Goal: Task Accomplishment & Management: Complete application form

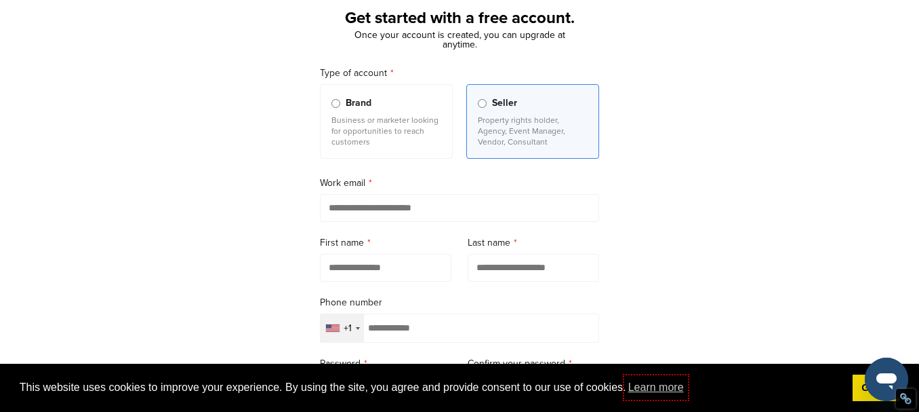
scroll to position [81, 0]
click at [402, 119] on p "Business or marketer looking for opportunities to reach customers" at bounding box center [387, 131] width 110 height 33
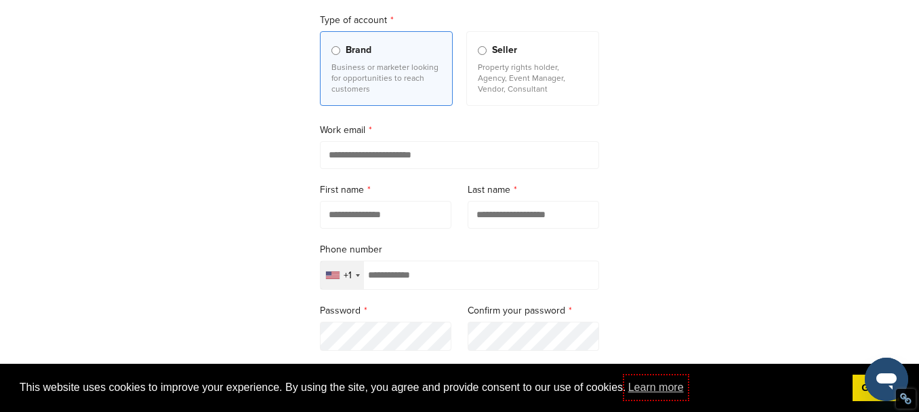
scroll to position [163, 0]
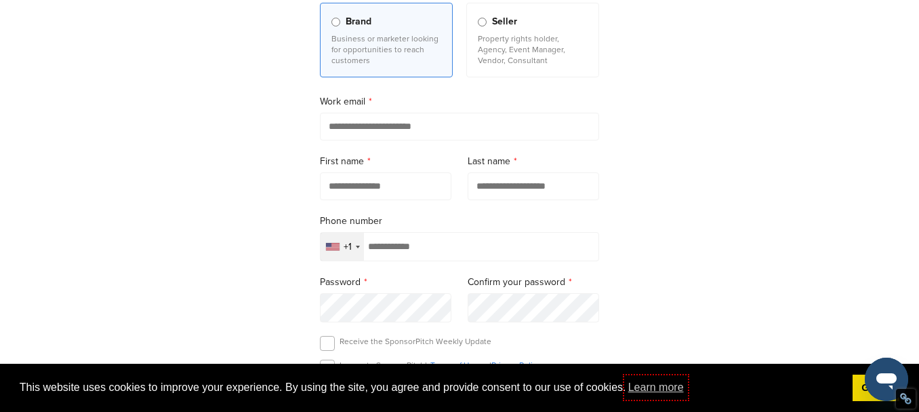
click at [412, 132] on input "email" at bounding box center [459, 127] width 279 height 28
type input "**********"
type input "*******"
type input "*****"
type input "**********"
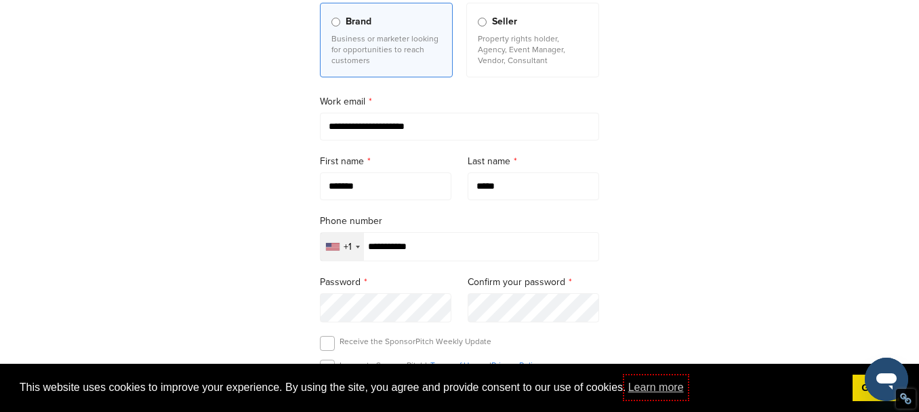
click at [353, 251] on div "+1" at bounding box center [342, 247] width 43 height 28
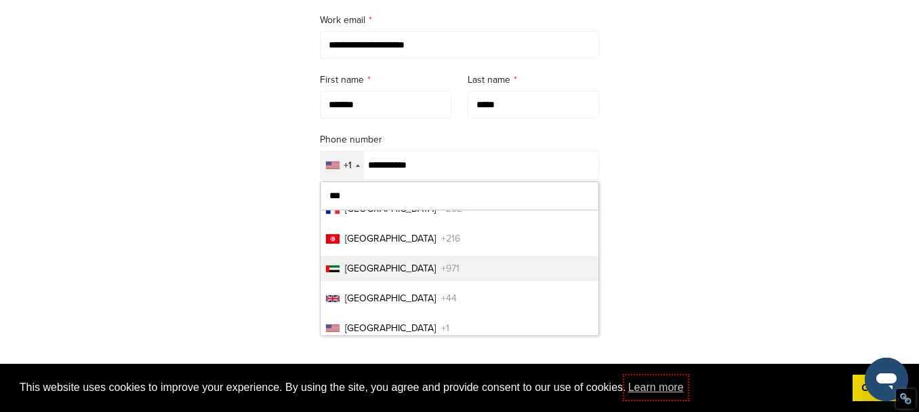
scroll to position [29, 0]
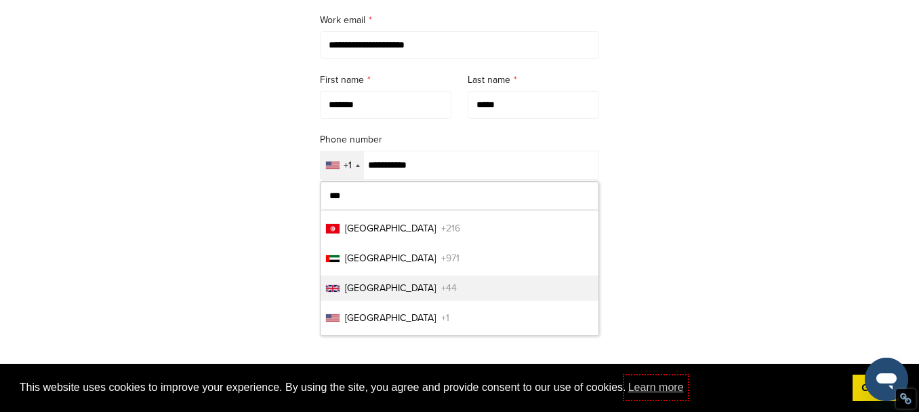
type input "***"
drag, startPoint x: 394, startPoint y: 294, endPoint x: 429, endPoint y: 252, distance: 54.4
click at [395, 294] on span "United Kingdom" at bounding box center [390, 288] width 91 height 14
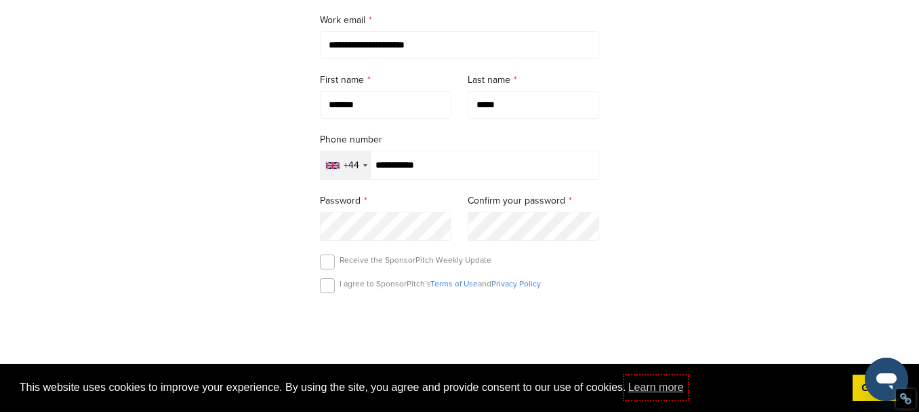
click at [382, 170] on input "**********" at bounding box center [459, 165] width 279 height 29
type input "**********"
drag, startPoint x: 331, startPoint y: 285, endPoint x: 399, endPoint y: 244, distance: 79.7
click at [332, 285] on label at bounding box center [327, 285] width 15 height 15
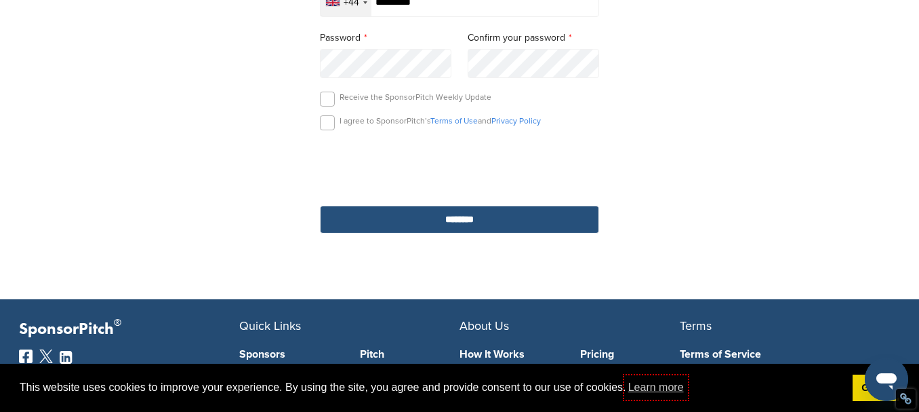
click at [506, 224] on input "********" at bounding box center [459, 219] width 279 height 28
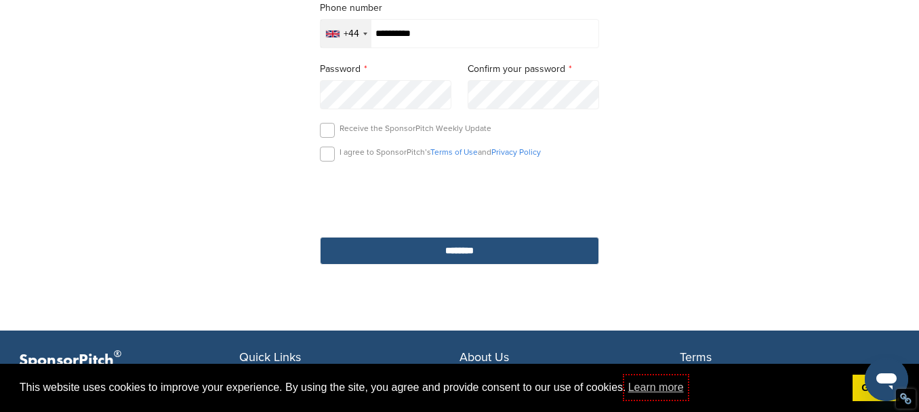
scroll to position [244, 0]
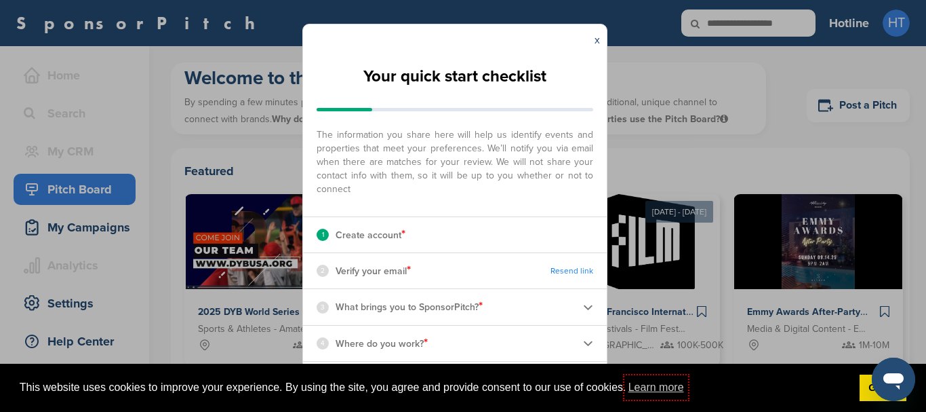
scroll to position [26, 0]
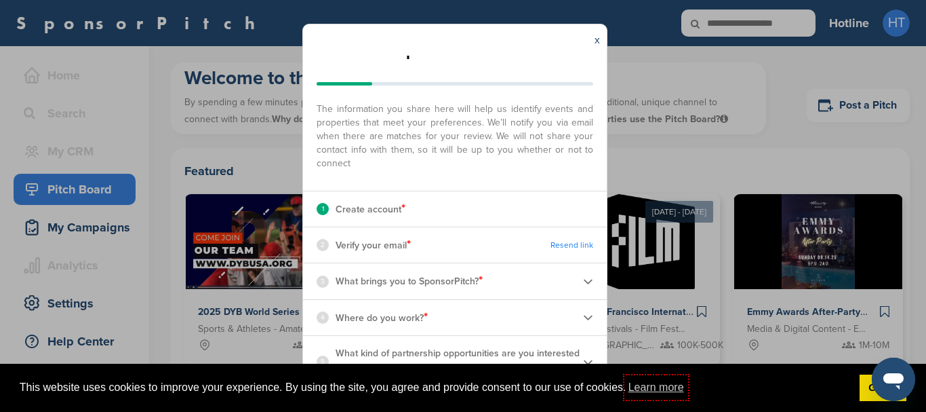
click at [570, 252] on div "2 Verify your email * Resend link" at bounding box center [455, 244] width 304 height 35
click at [570, 243] on link "Resend link" at bounding box center [572, 245] width 43 height 10
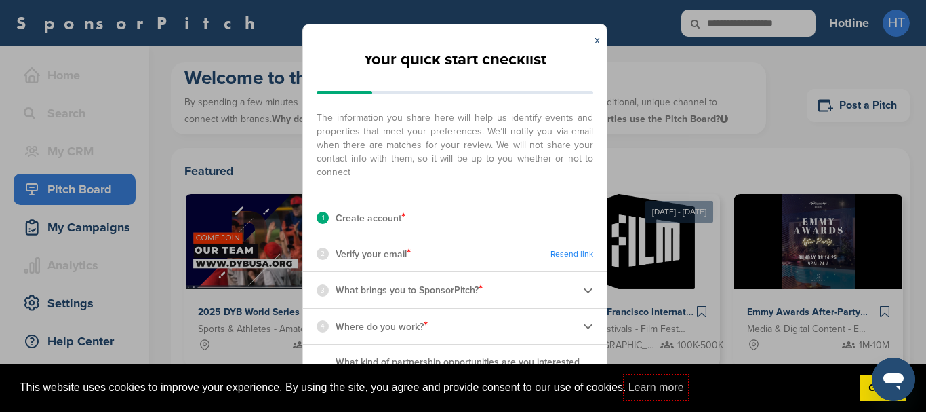
scroll to position [26, 0]
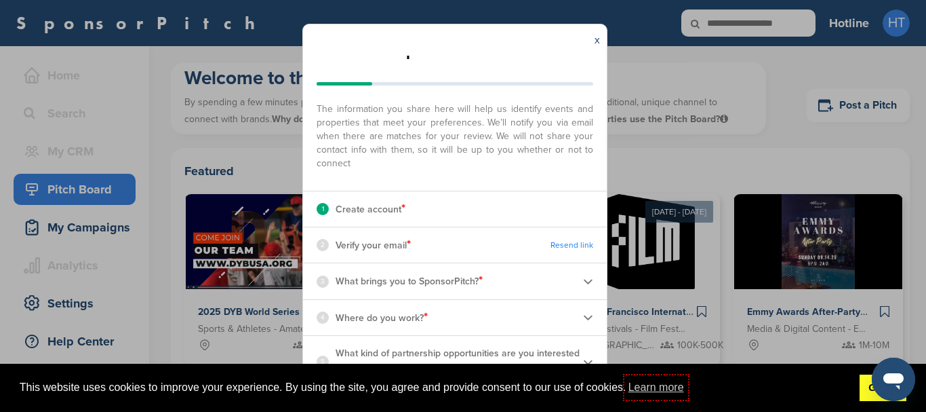
click at [873, 388] on link "Got it!" at bounding box center [883, 387] width 47 height 27
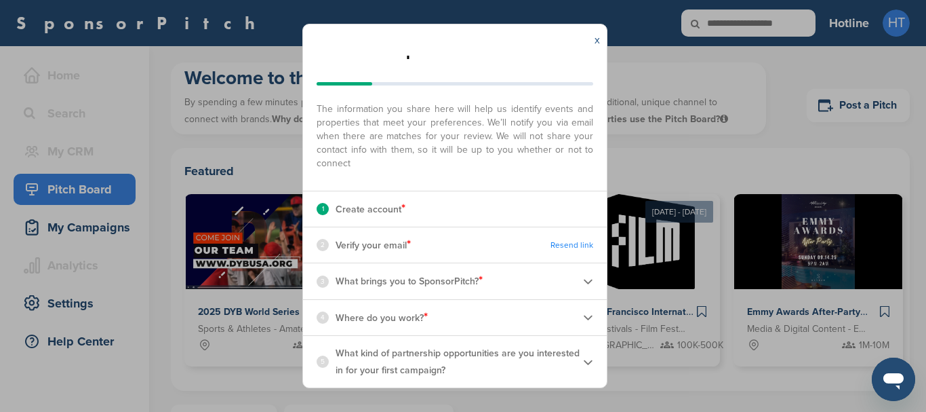
click at [598, 36] on link "x" at bounding box center [597, 40] width 5 height 14
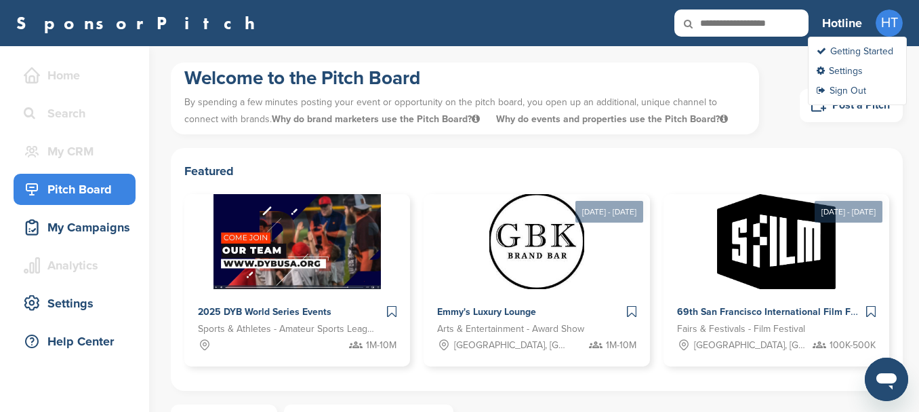
click at [884, 18] on span "HT" at bounding box center [889, 22] width 27 height 27
click at [857, 68] on link "Settings" at bounding box center [840, 71] width 46 height 12
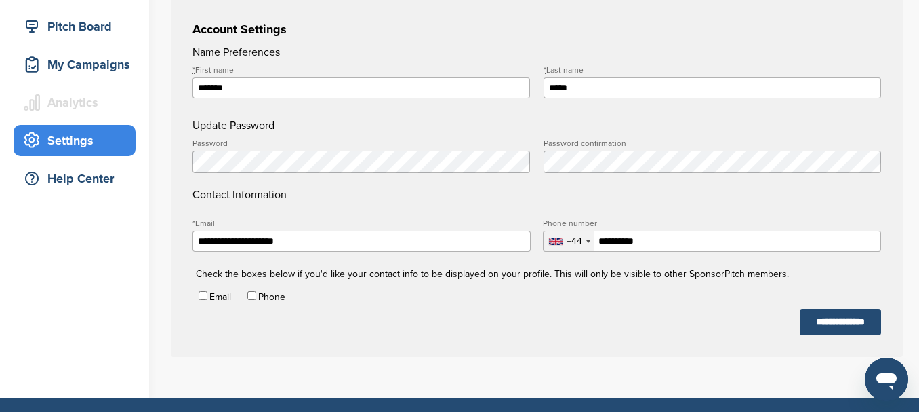
type input "**********"
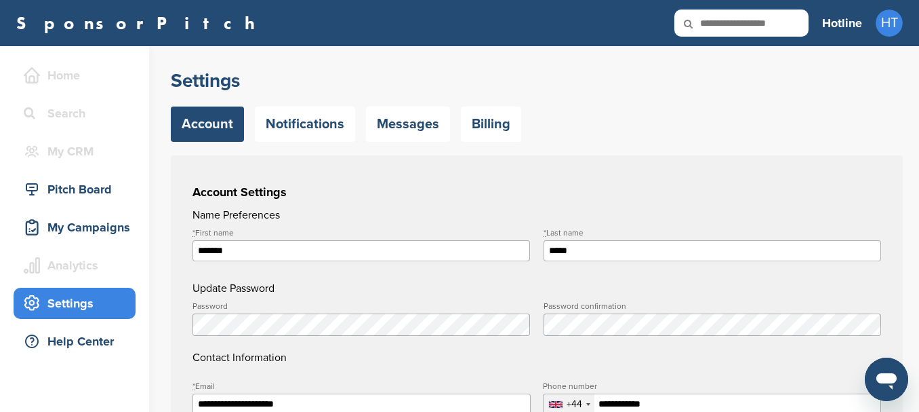
click at [831, 24] on h3 "Hotline" at bounding box center [842, 23] width 40 height 19
type input "**********"
click at [85, 18] on link "SponsorPitch" at bounding box center [139, 23] width 247 height 18
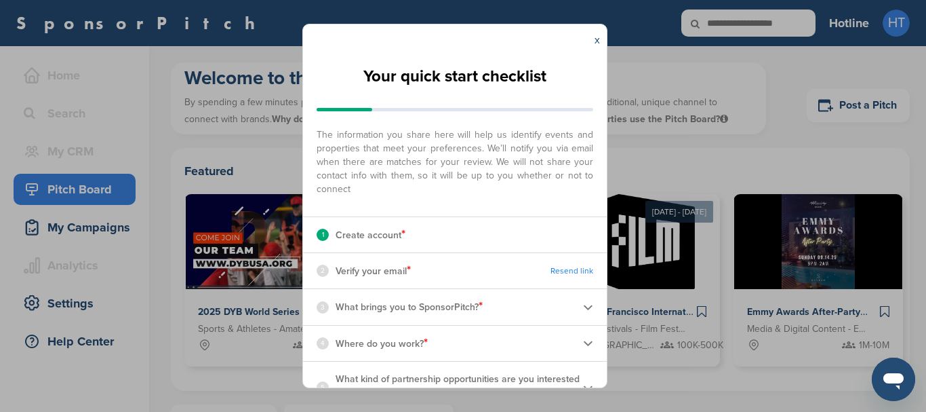
scroll to position [26, 0]
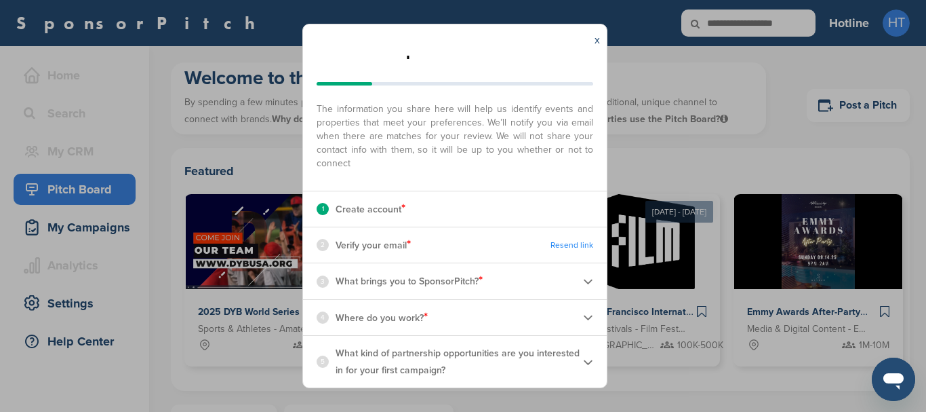
click at [562, 243] on link "Resend link" at bounding box center [572, 245] width 43 height 10
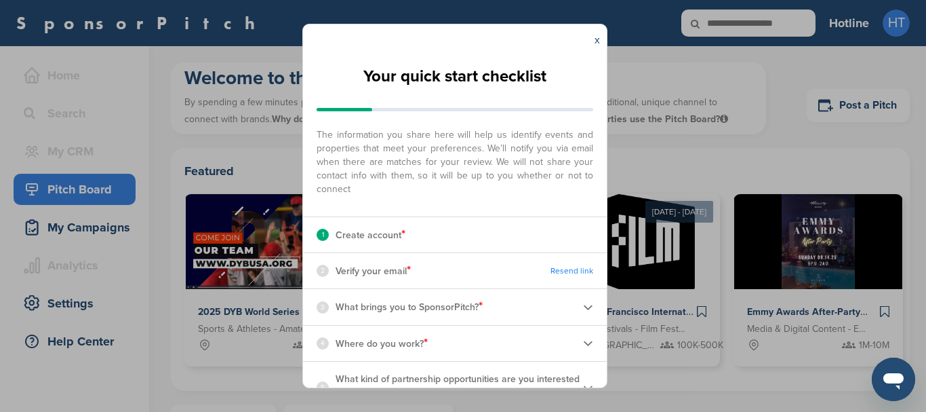
scroll to position [26, 0]
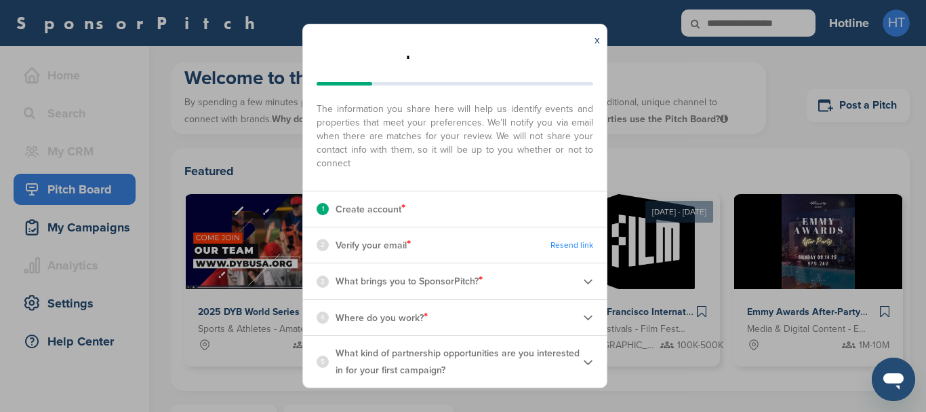
click at [437, 205] on div "1 Create account *" at bounding box center [455, 208] width 304 height 35
click at [391, 211] on p "Create account *" at bounding box center [371, 209] width 70 height 18
click at [585, 243] on link "Resend link" at bounding box center [572, 245] width 43 height 10
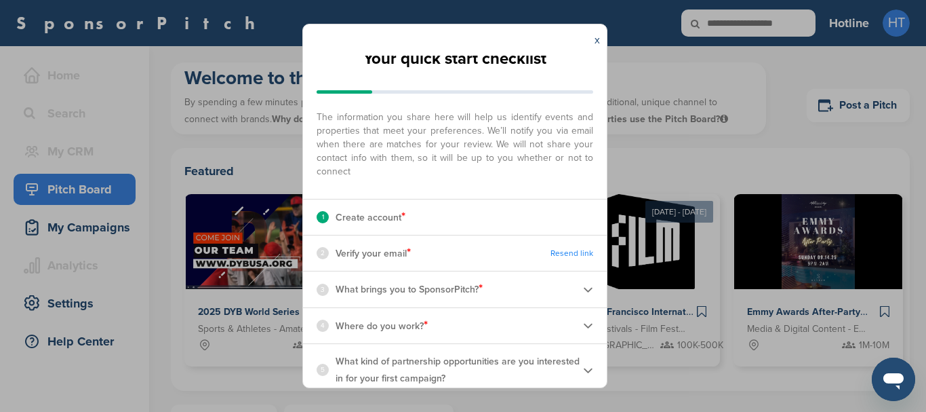
scroll to position [26, 0]
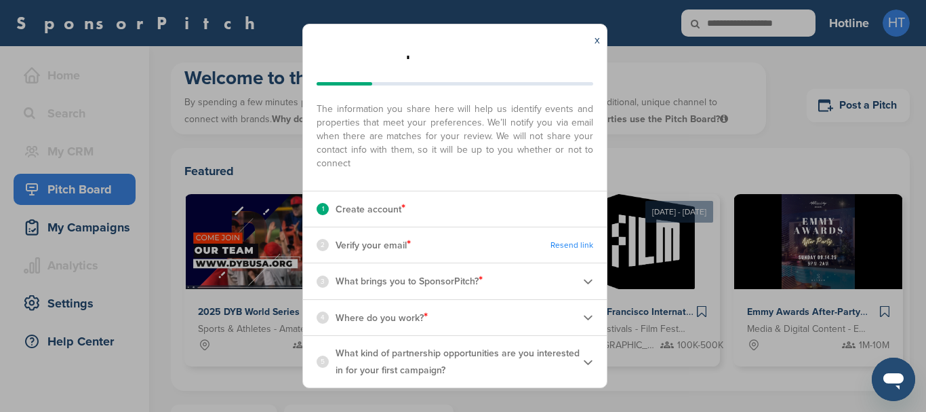
click at [583, 318] on img at bounding box center [588, 317] width 10 height 10
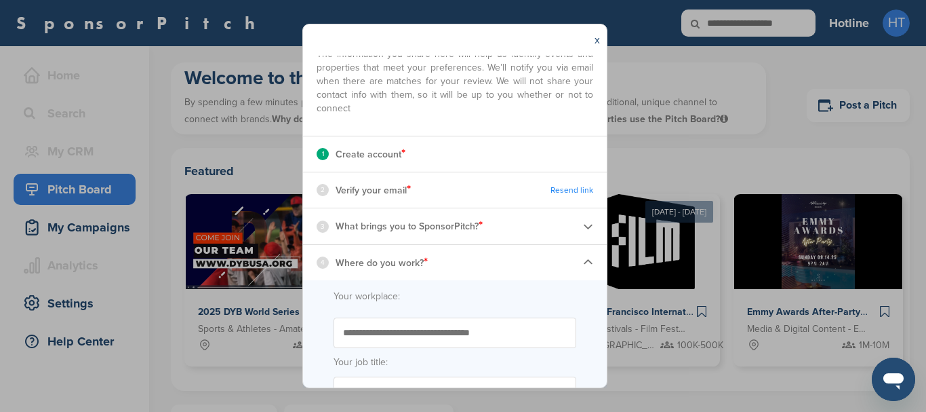
scroll to position [188, 0]
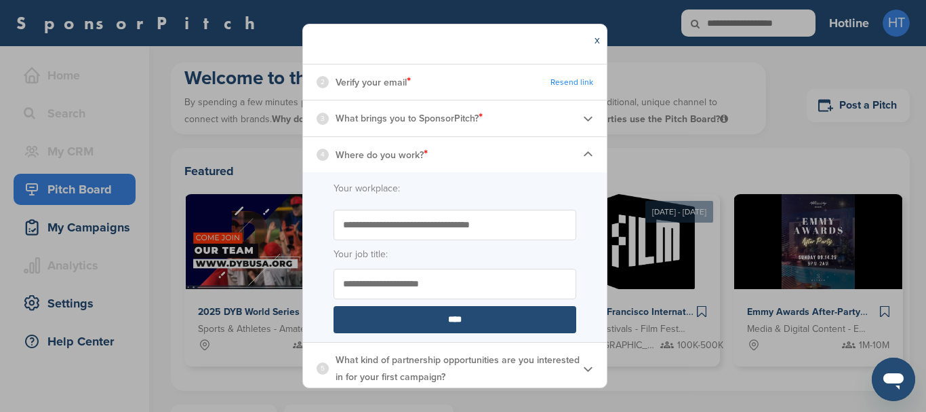
click at [426, 226] on input "Start typing the name of your workplace. Don’t see your organization in the dro…" at bounding box center [455, 225] width 243 height 31
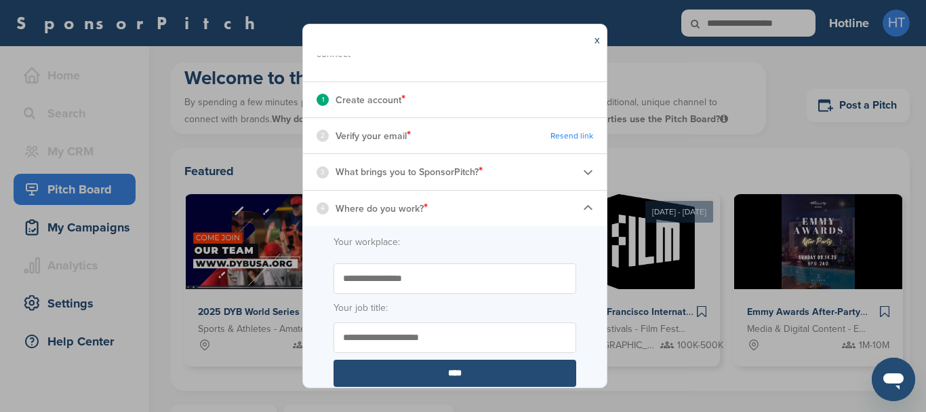
scroll to position [107, 0]
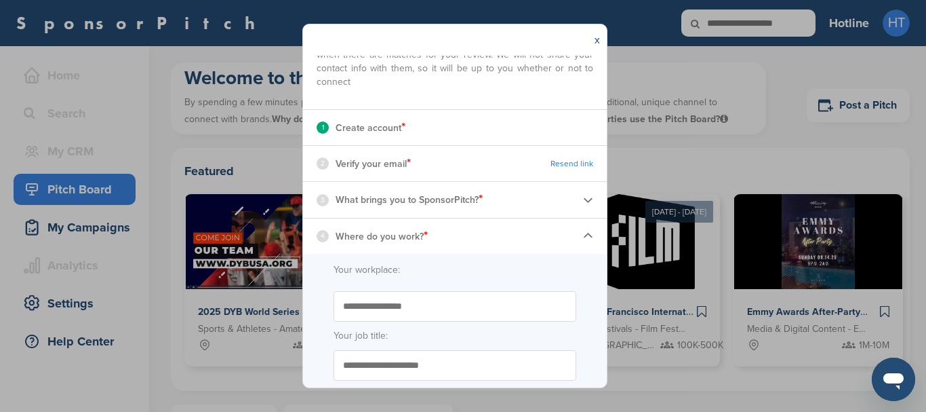
type input "**********"
click at [583, 198] on img at bounding box center [588, 200] width 10 height 10
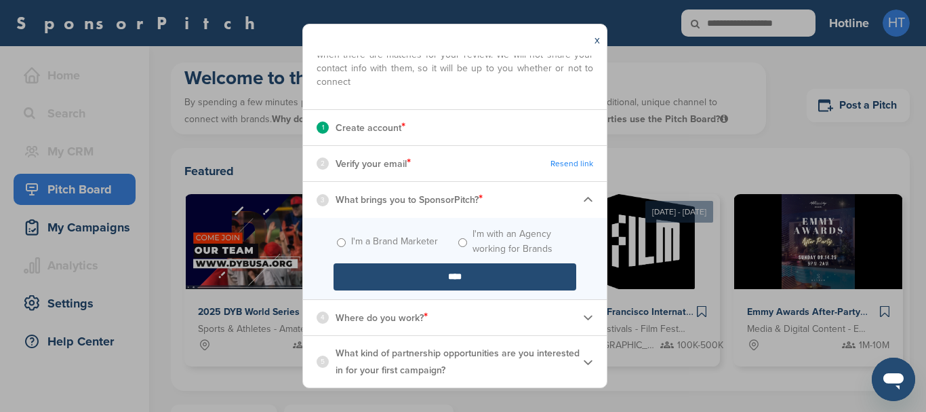
click at [494, 247] on label "I'm with an Agency working for Brands" at bounding box center [525, 241] width 104 height 30
click at [483, 311] on div "4 Where do you work? *" at bounding box center [455, 317] width 304 height 35
click at [583, 312] on img at bounding box center [588, 317] width 10 height 10
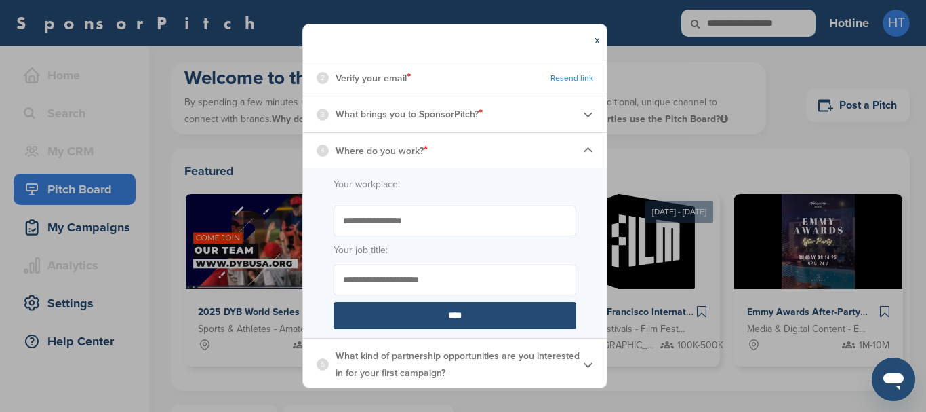
scroll to position [195, 0]
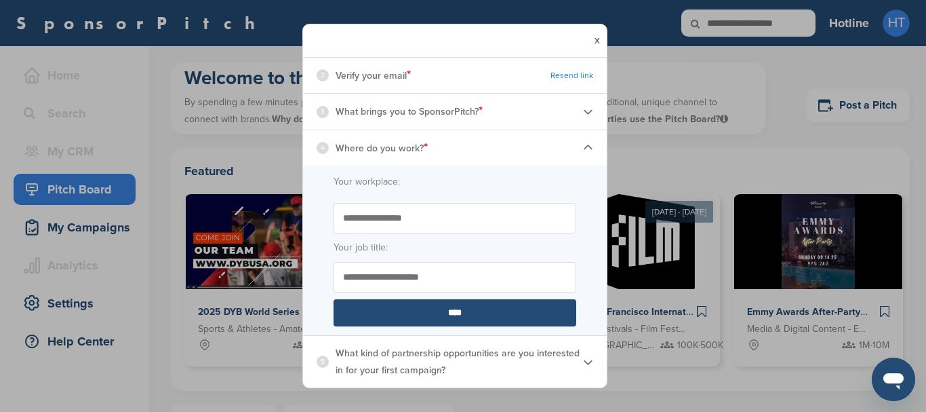
click at [440, 272] on input "Your job title:" at bounding box center [455, 277] width 243 height 31
click at [583, 364] on img at bounding box center [588, 362] width 10 height 10
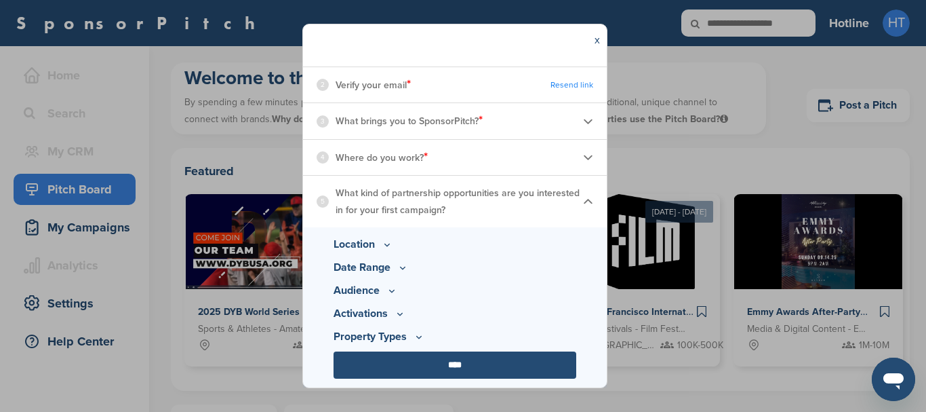
scroll to position [186, 0]
click at [367, 289] on p "Audience" at bounding box center [455, 290] width 243 height 16
click at [391, 288] on icon at bounding box center [391, 291] width 11 height 12
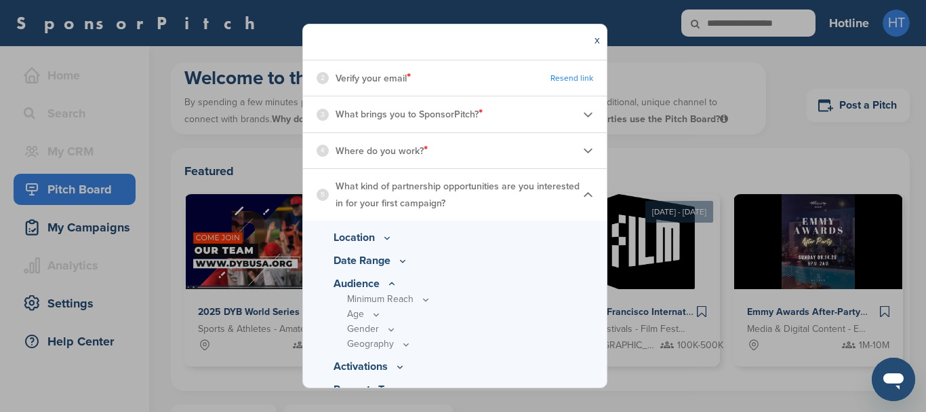
scroll to position [164, 0]
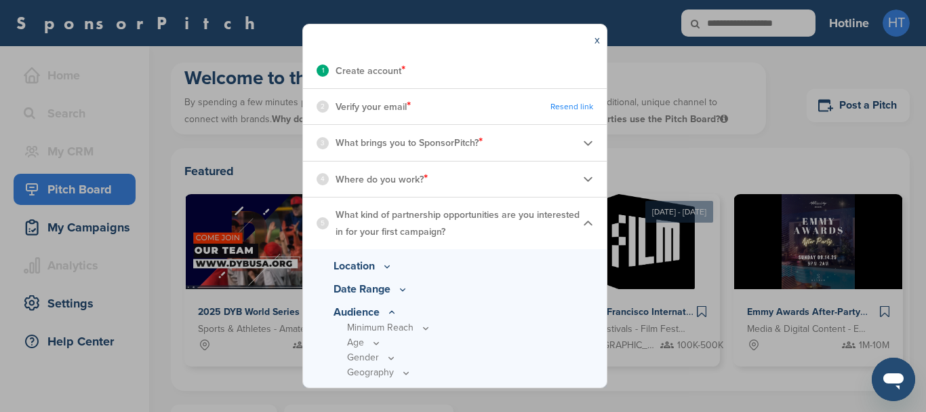
click at [384, 268] on icon at bounding box center [387, 266] width 11 height 12
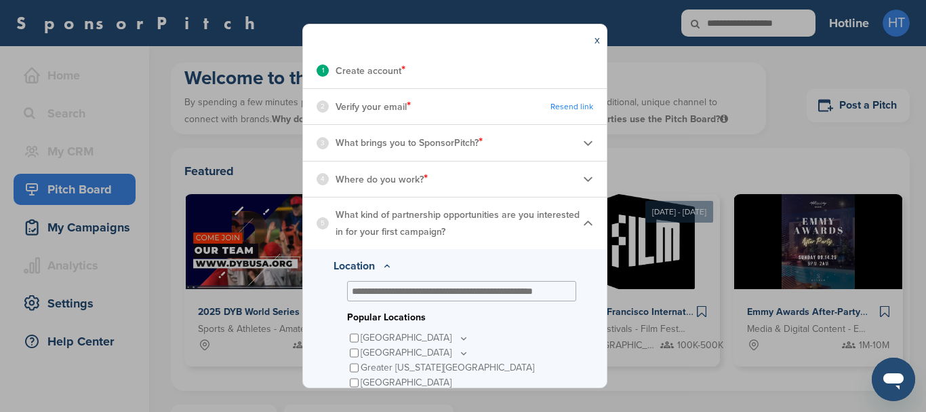
scroll to position [245, 0]
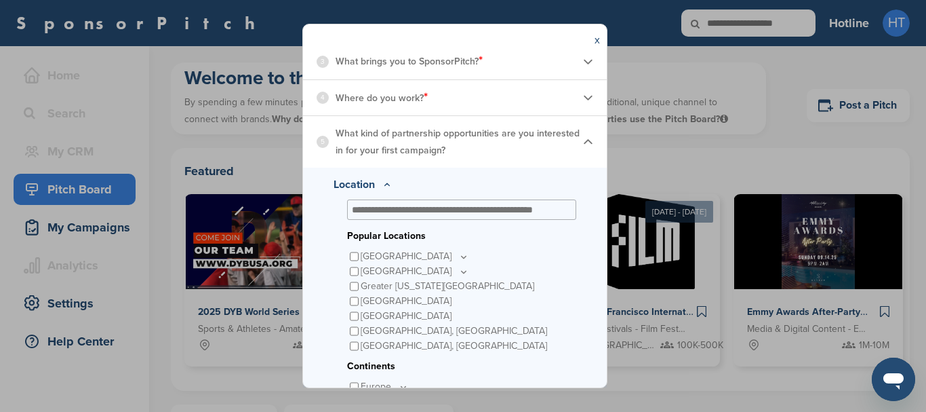
click at [418, 212] on input "text" at bounding box center [459, 209] width 214 height 12
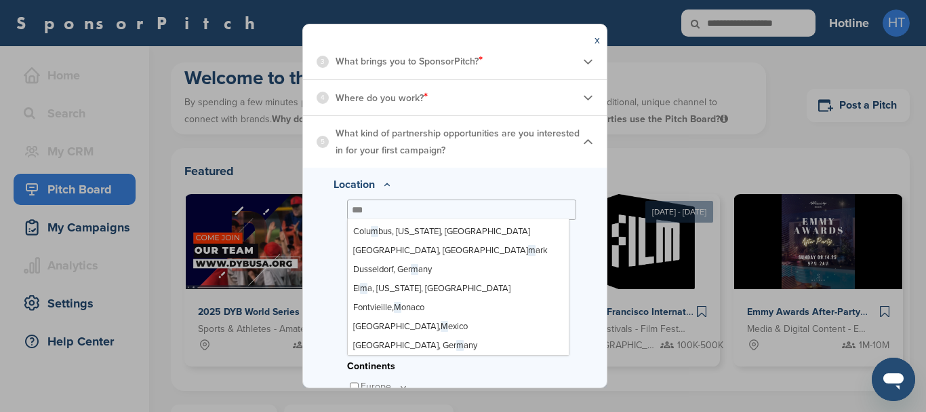
scroll to position [0, 0]
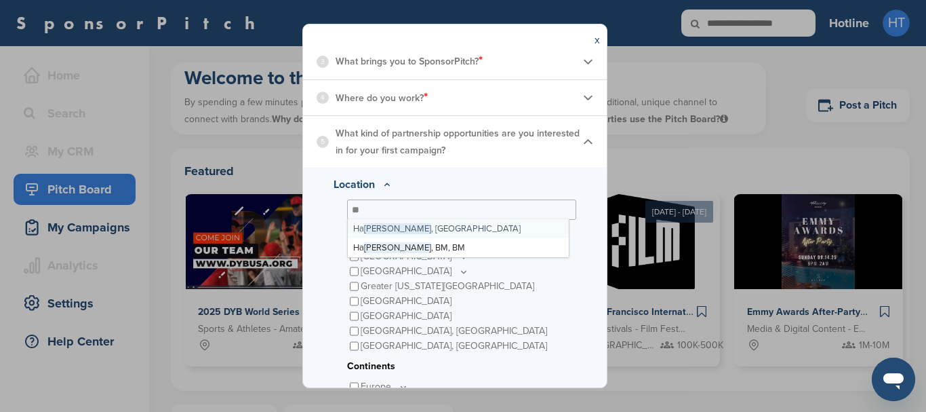
type input "*"
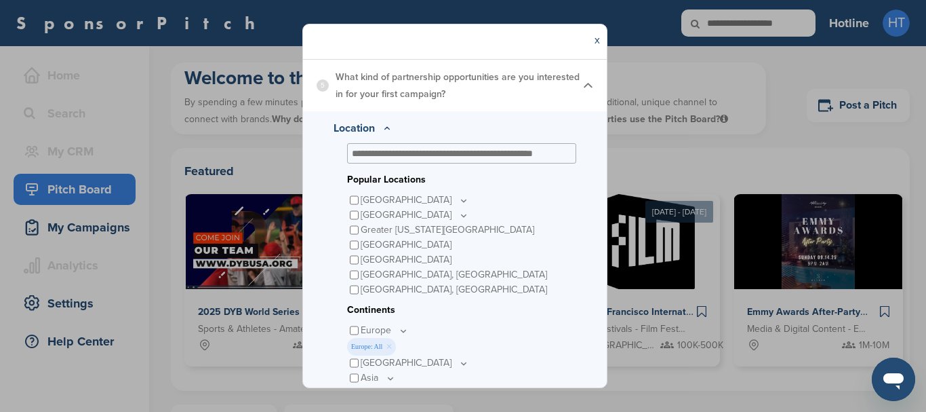
scroll to position [464, 0]
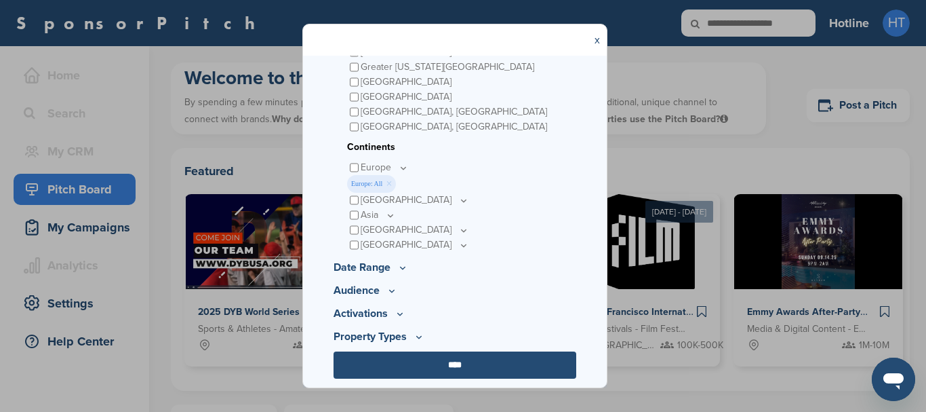
click at [441, 370] on input "****" at bounding box center [455, 364] width 243 height 27
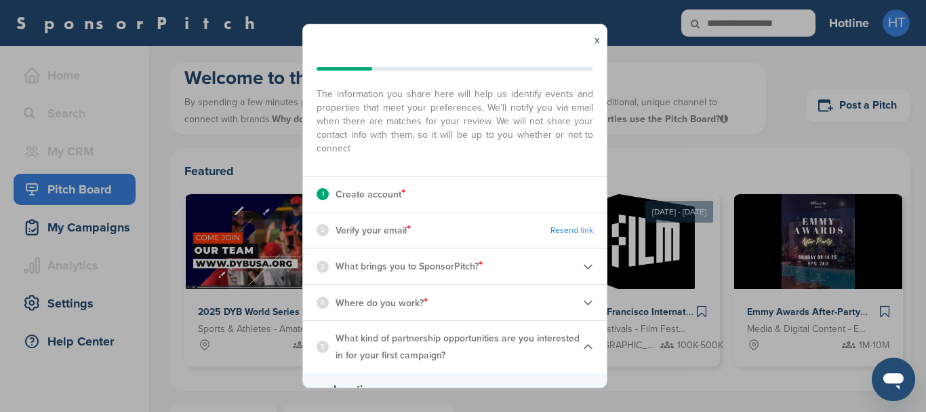
scroll to position [0, 0]
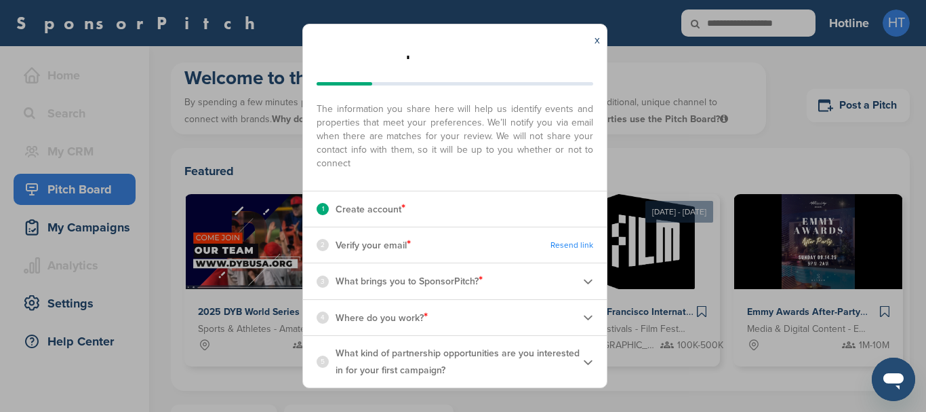
click at [829, 62] on div "x Your quick start checklist The information you share here will help us identi…" at bounding box center [463, 206] width 926 height 412
click at [608, 45] on div "x Your quick start checklist The information you share here will help us identi…" at bounding box center [463, 206] width 926 height 412
click at [601, 40] on div "x" at bounding box center [597, 39] width 19 height 31
click at [599, 39] on link "x" at bounding box center [597, 40] width 5 height 14
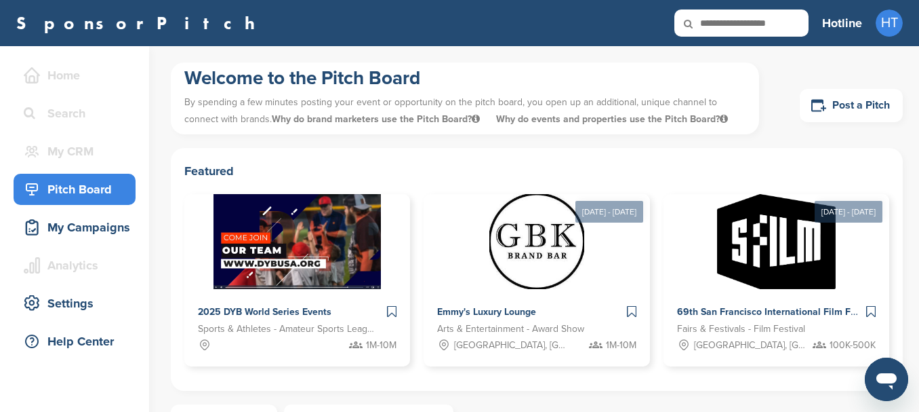
click at [90, 193] on div "Pitch Board" at bounding box center [77, 189] width 115 height 24
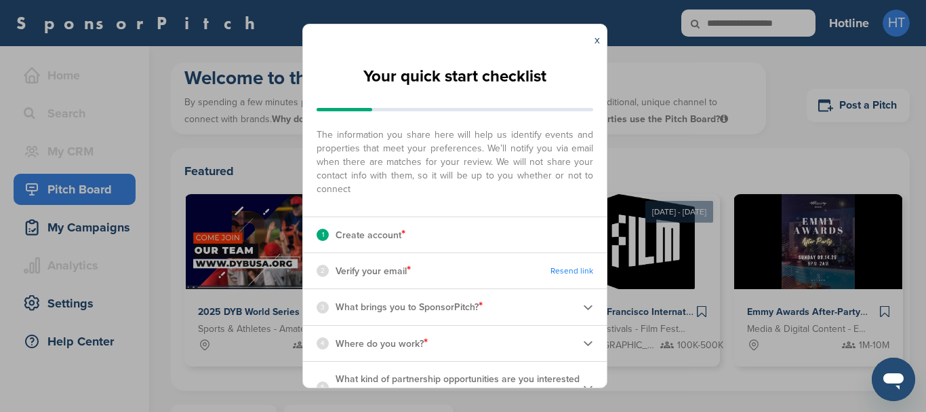
click at [600, 33] on div "x" at bounding box center [597, 39] width 19 height 31
click at [601, 38] on div "x" at bounding box center [597, 39] width 19 height 31
click at [603, 37] on div "x" at bounding box center [597, 39] width 19 height 31
click at [599, 37] on link "x" at bounding box center [597, 40] width 5 height 14
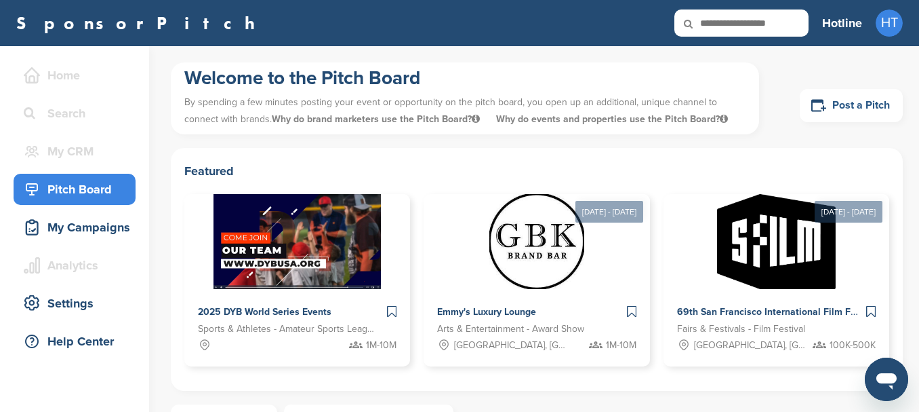
click at [883, 102] on link "Post a Pitch" at bounding box center [851, 105] width 103 height 33
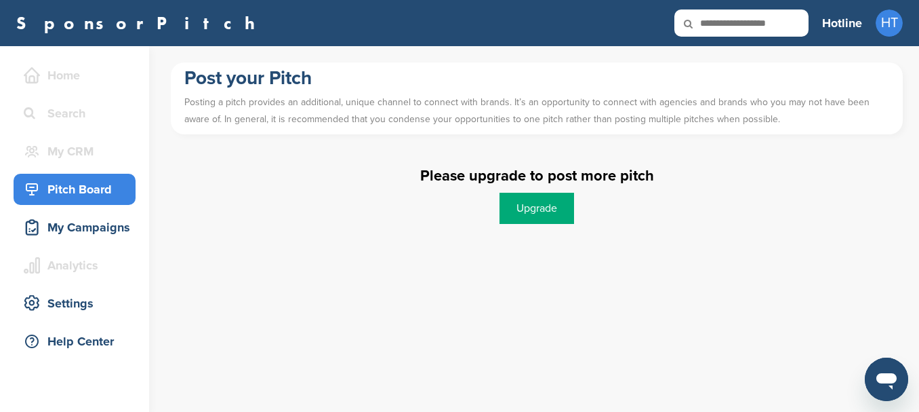
click at [95, 191] on div "Pitch Board" at bounding box center [77, 189] width 115 height 24
